Goal: Information Seeking & Learning: Learn about a topic

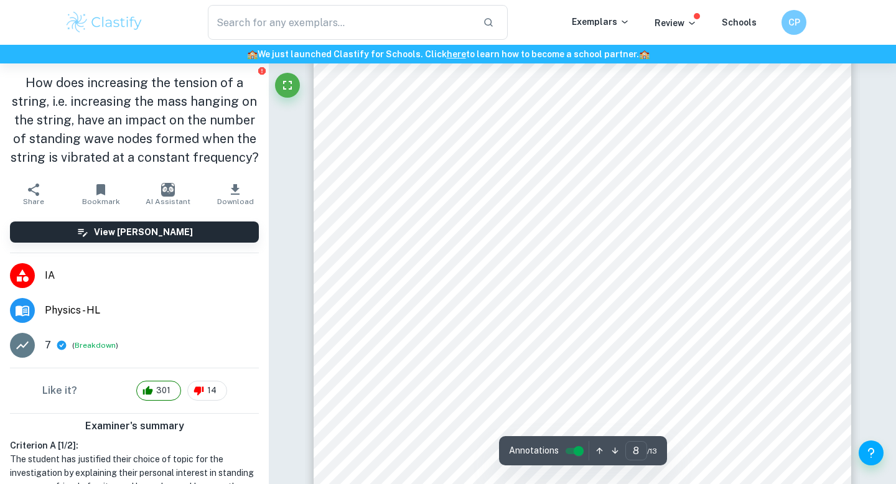
scroll to position [347, 0]
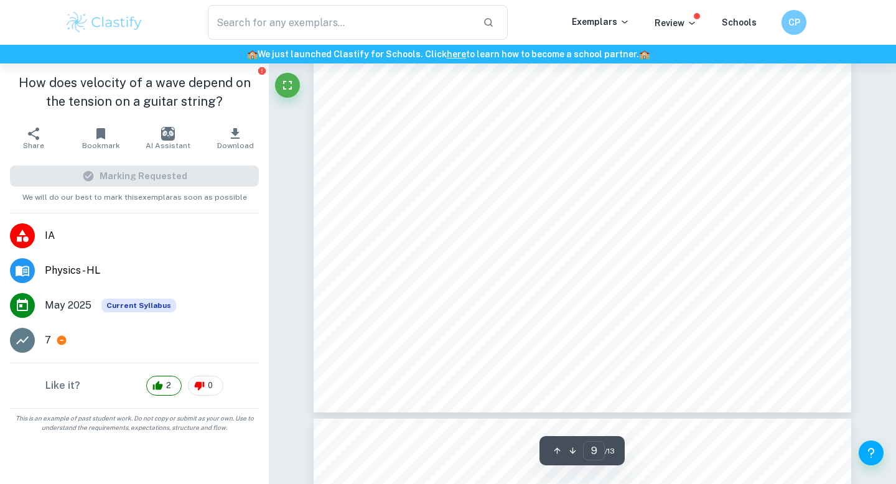
scroll to position [6652, 0]
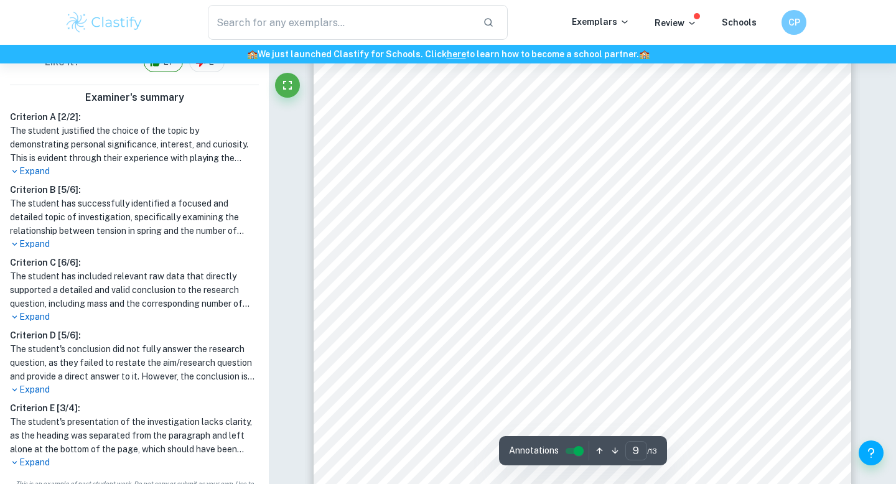
scroll to position [6361, 0]
type input "10"
